Goal: Transaction & Acquisition: Purchase product/service

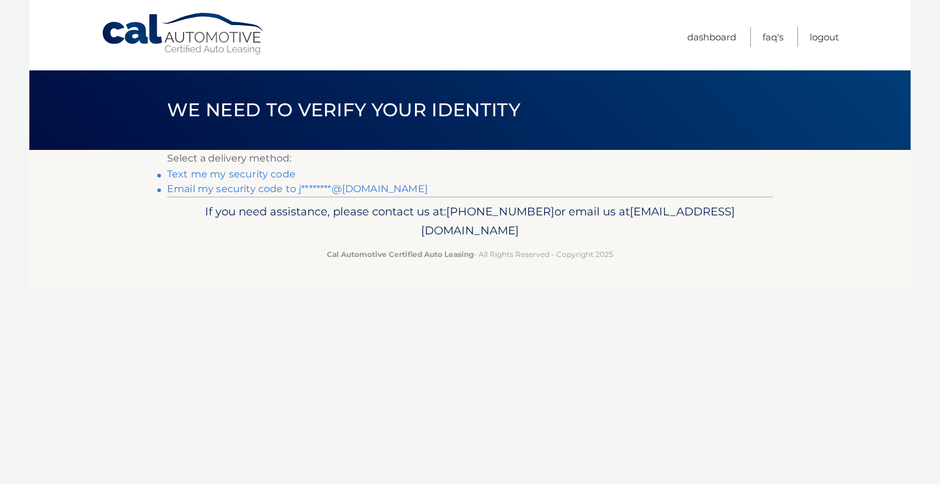
click at [220, 175] on link "Text me my security code" at bounding box center [231, 174] width 129 height 12
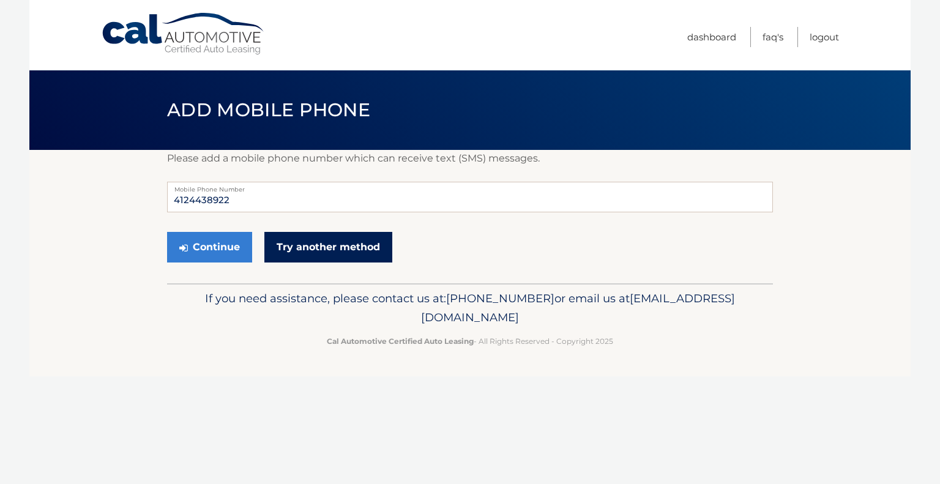
click at [328, 250] on link "Try another method" at bounding box center [329, 247] width 128 height 31
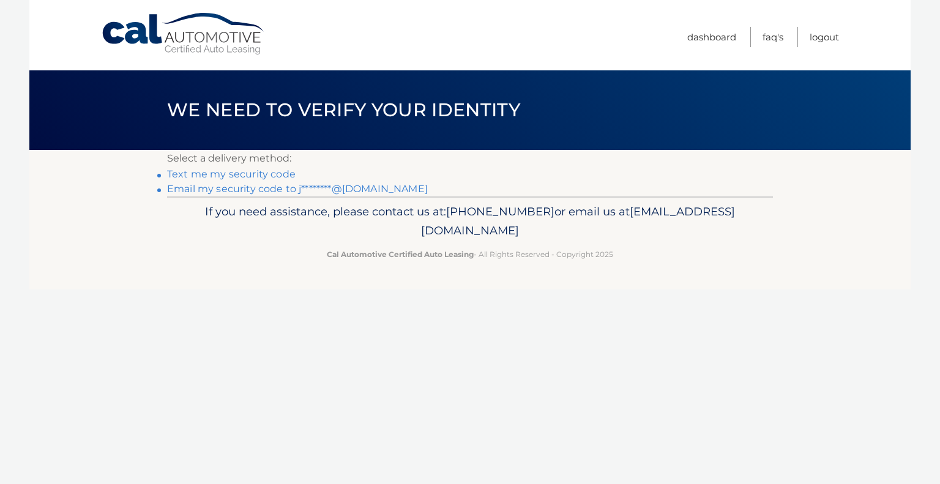
click at [218, 188] on link "Email my security code to j********@gmail.com" at bounding box center [297, 189] width 261 height 12
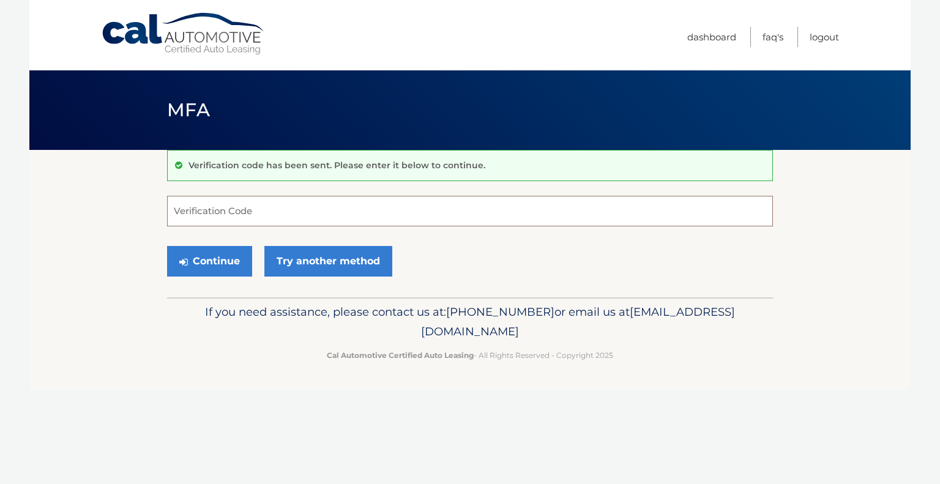
drag, startPoint x: 171, startPoint y: 210, endPoint x: 179, endPoint y: 217, distance: 10.4
click at [179, 217] on input "Verification Code" at bounding box center [470, 211] width 606 height 31
click at [354, 408] on div "Cal Automotive Menu Dashboard FAQ's Logout MFA" at bounding box center [470, 242] width 882 height 484
click at [195, 222] on input "7" at bounding box center [470, 211] width 606 height 31
type input "769417"
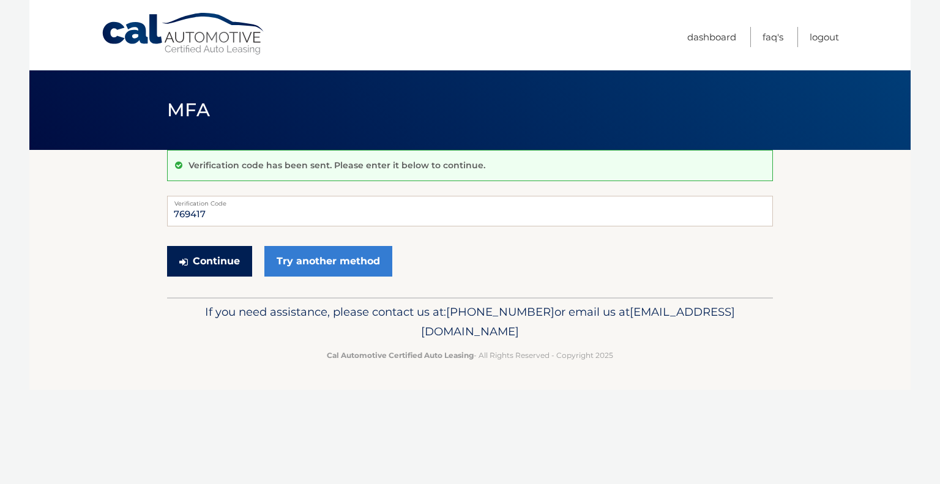
click at [222, 262] on button "Continue" at bounding box center [209, 261] width 85 height 31
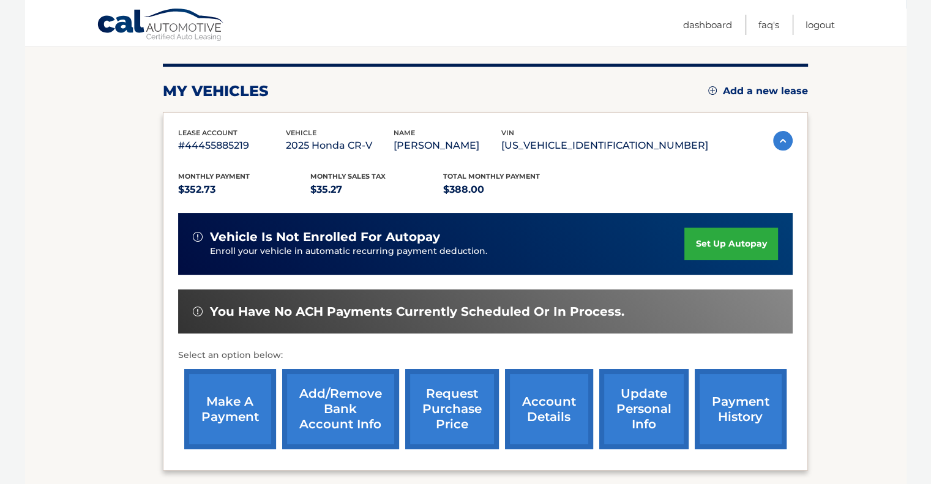
scroll to position [168, 0]
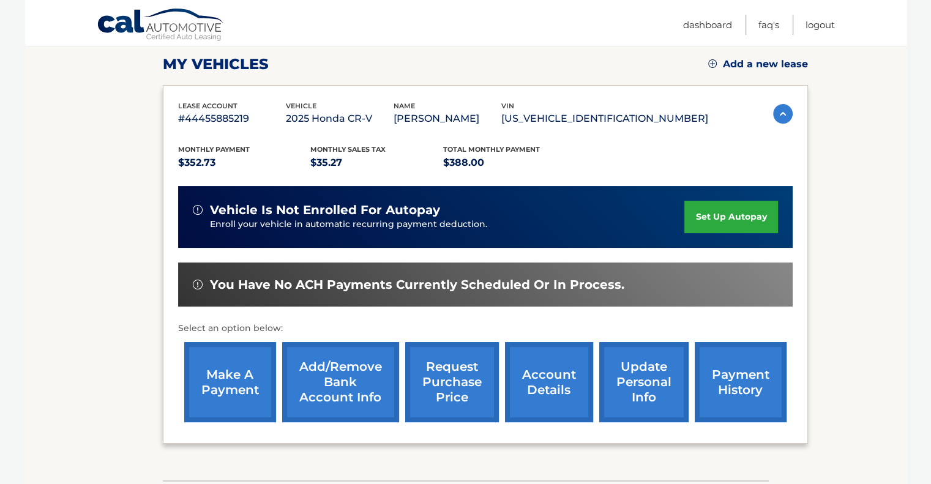
click at [214, 384] on link "make a payment" at bounding box center [230, 382] width 92 height 80
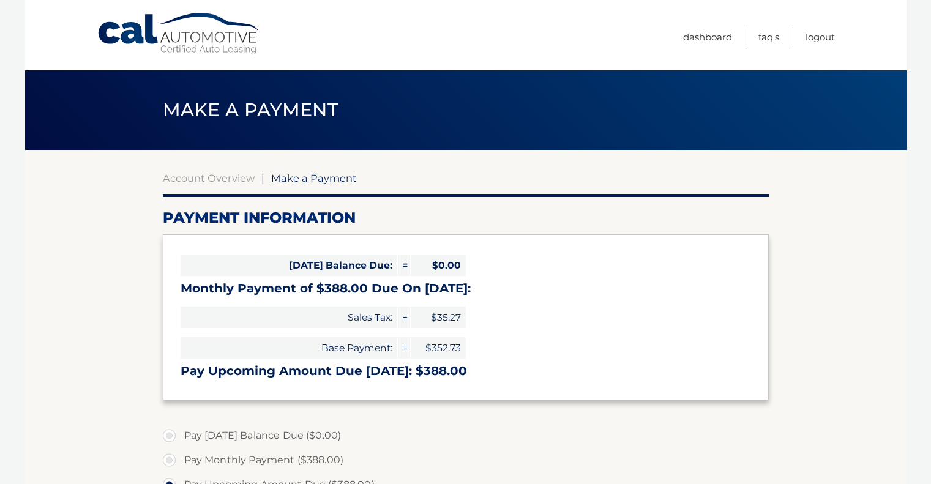
select select "MjQ1MGUxNzMtMWYxZC00YmRhLWE1YzgtYTY5OGU2ODAzNjlj"
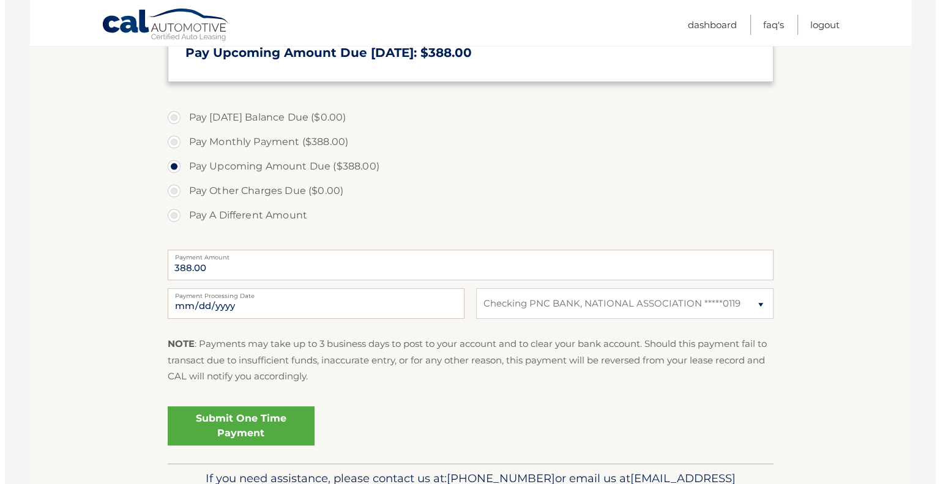
scroll to position [331, 0]
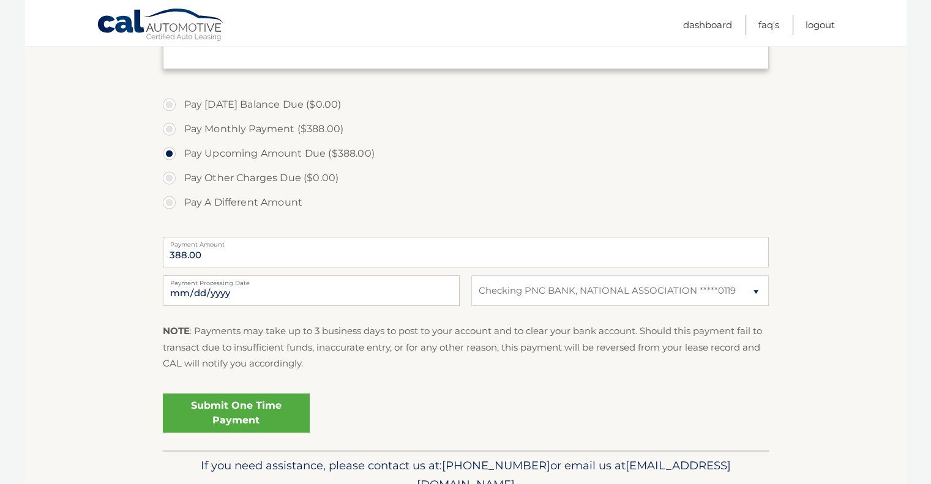
click at [213, 411] on link "Submit One Time Payment" at bounding box center [236, 413] width 147 height 39
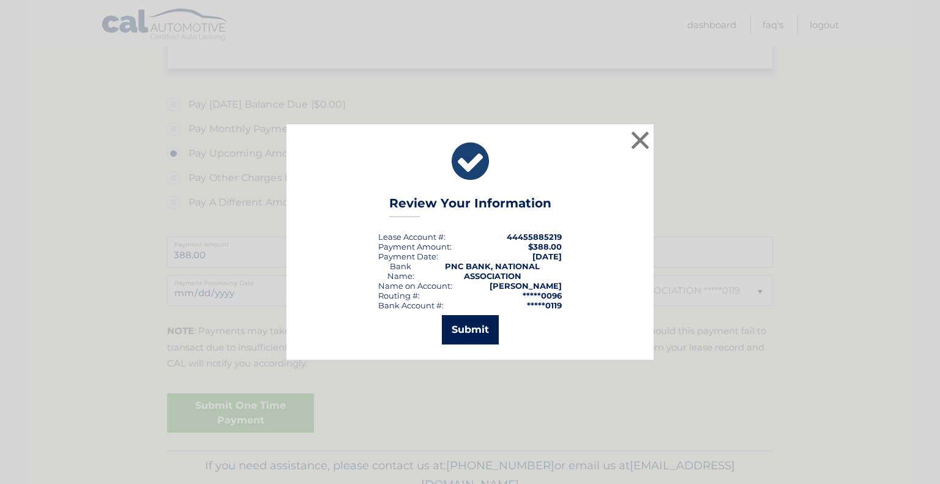
click at [463, 331] on button "Submit" at bounding box center [470, 329] width 57 height 29
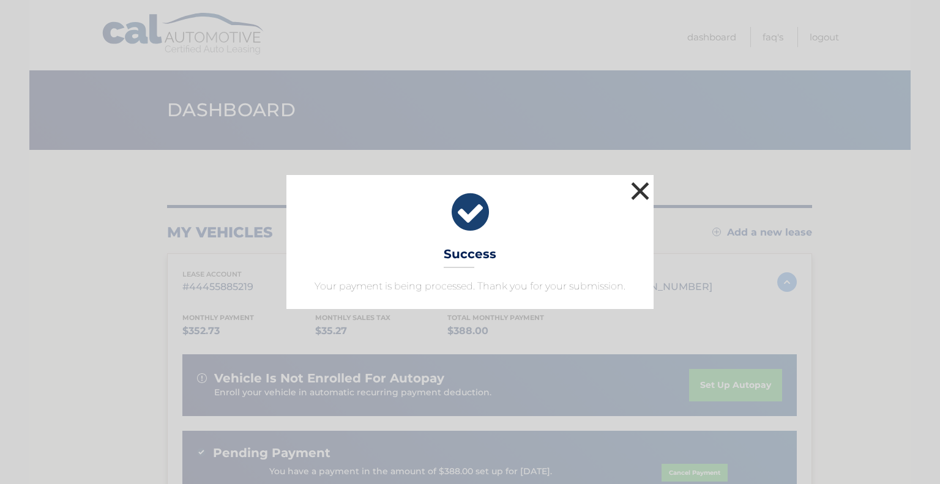
click at [643, 193] on button "×" at bounding box center [640, 191] width 24 height 24
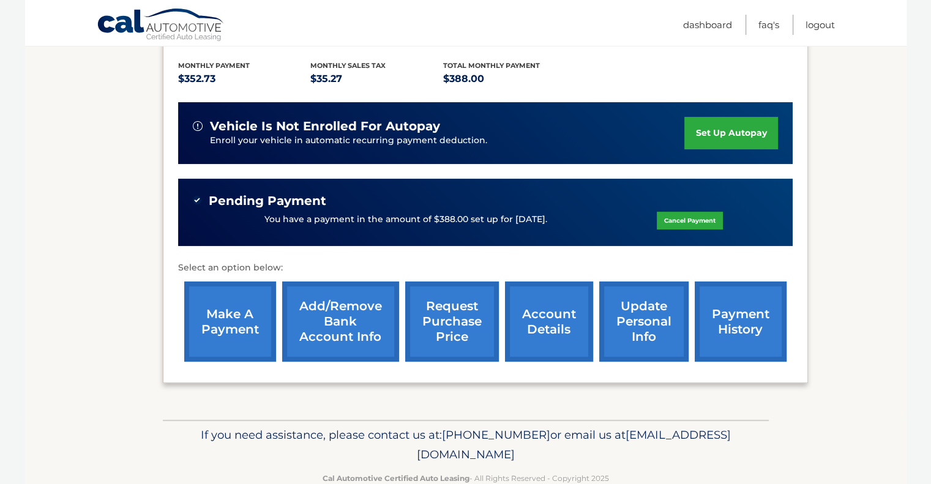
scroll to position [257, 0]
